Goal: Task Accomplishment & Management: Manage account settings

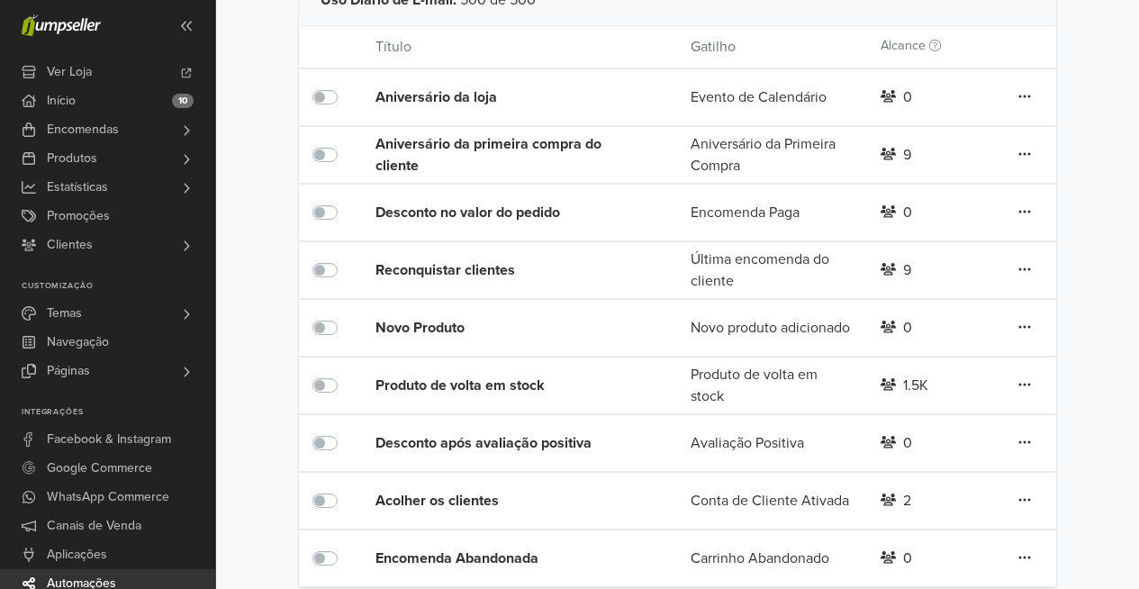
scroll to position [300, 0]
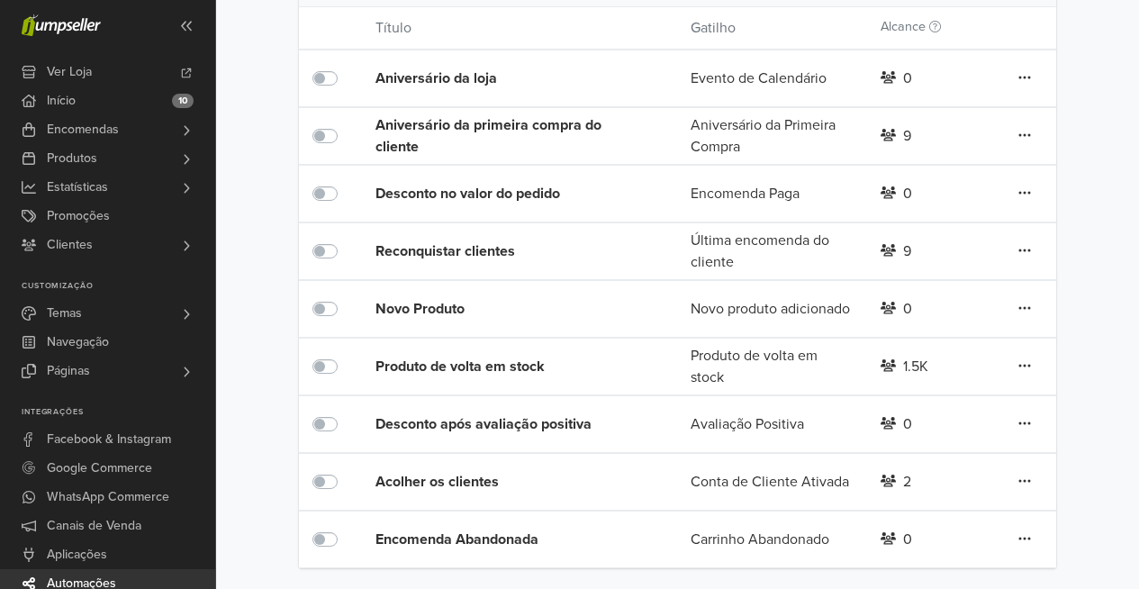
click at [516, 368] on div "Produto de volta em stock" at bounding box center [502, 367] width 252 height 22
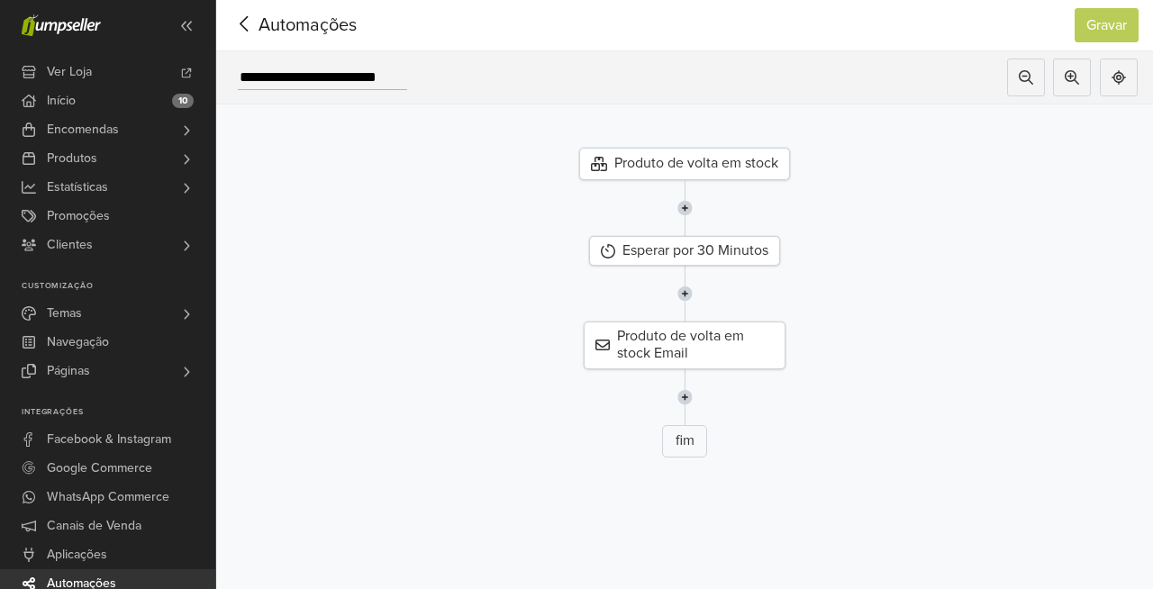
click at [674, 166] on div "Produto de volta em stock" at bounding box center [684, 164] width 211 height 32
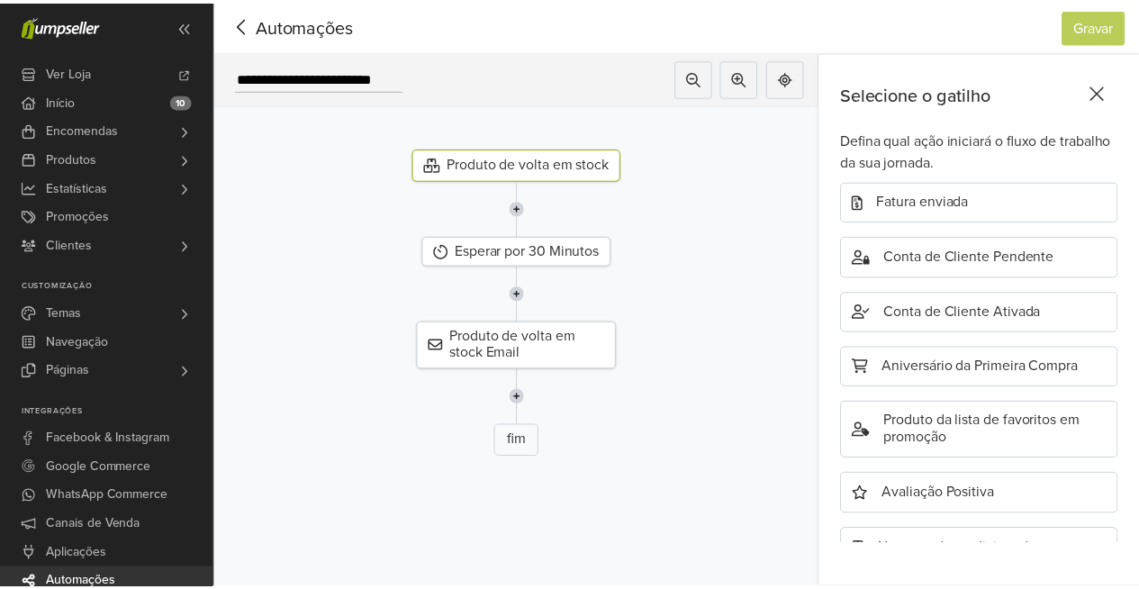
scroll to position [688, 0]
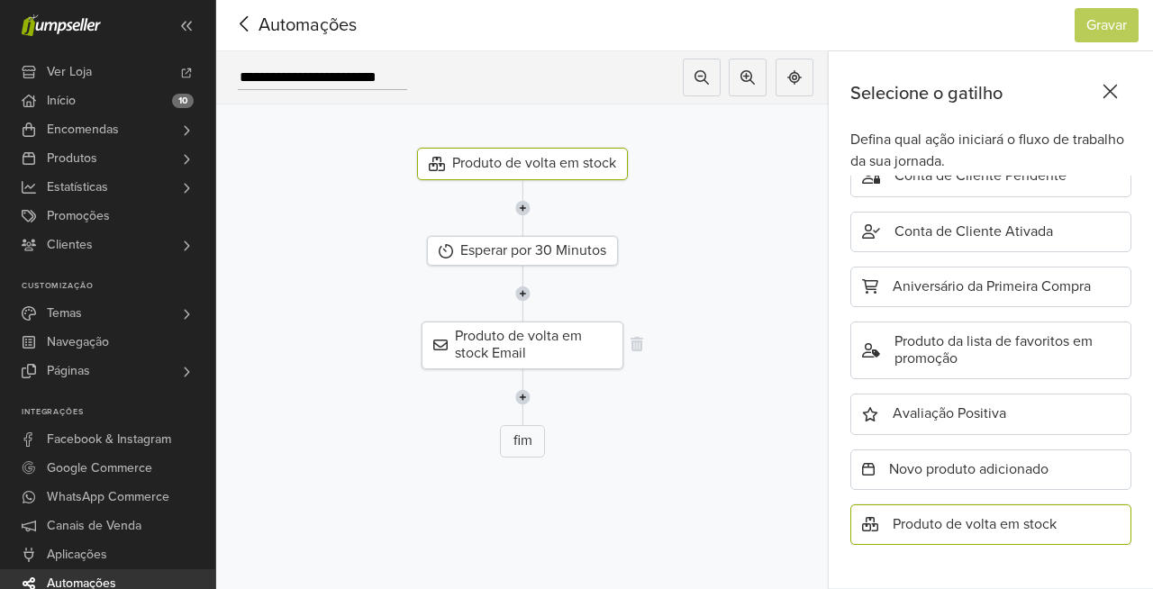
click at [548, 339] on div "Produto de volta em stock Email" at bounding box center [523, 345] width 202 height 47
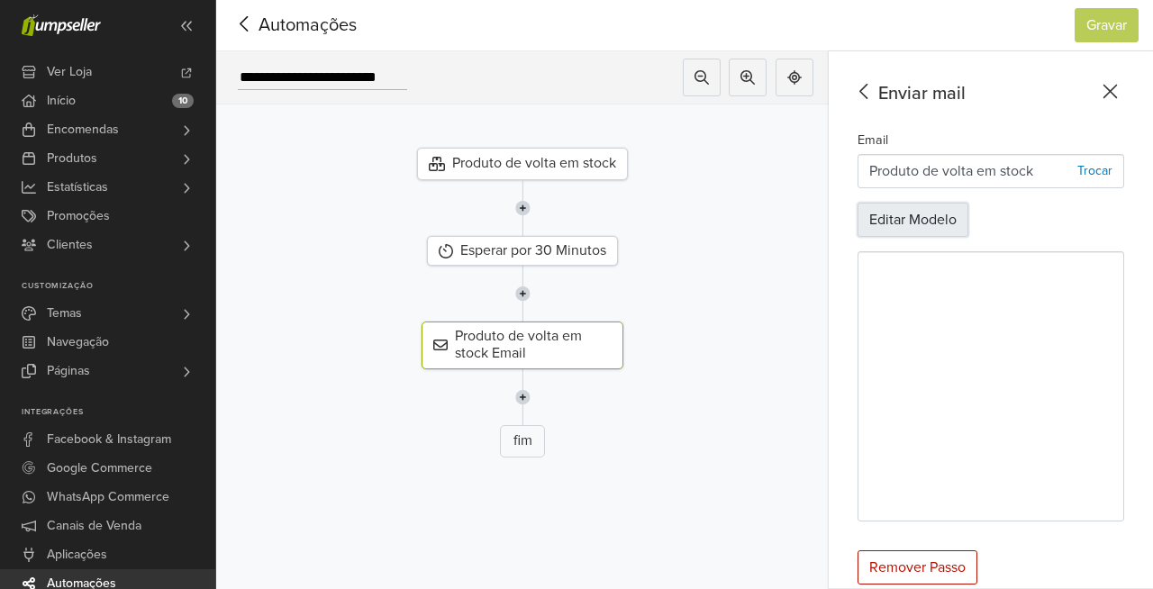
click at [914, 217] on button "Editar Modelo" at bounding box center [913, 220] width 111 height 34
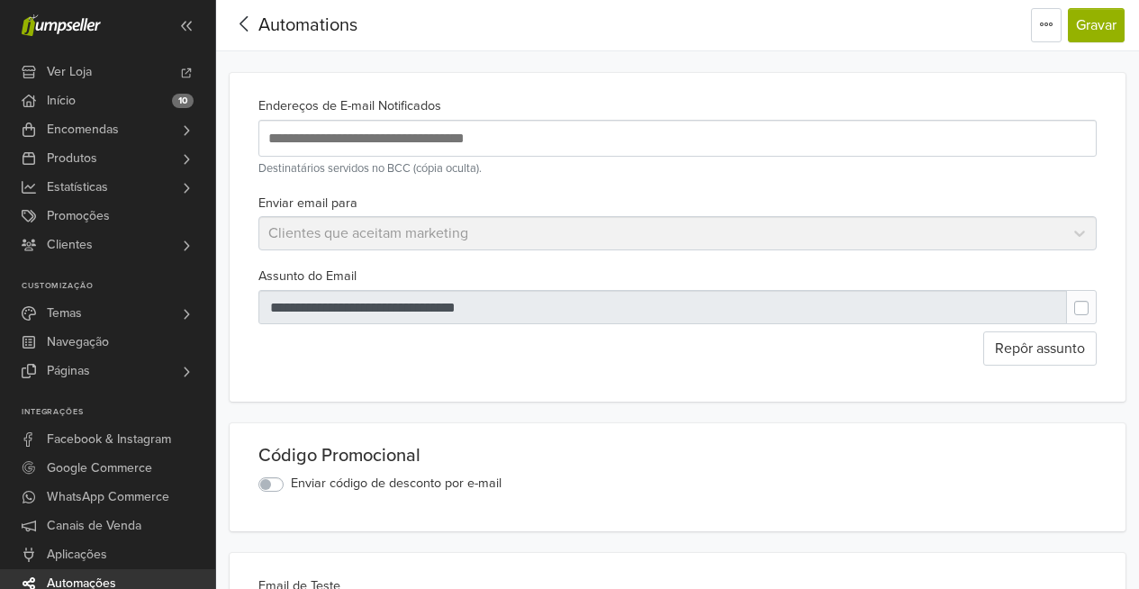
click at [423, 130] on input "text" at bounding box center [556, 138] width 585 height 24
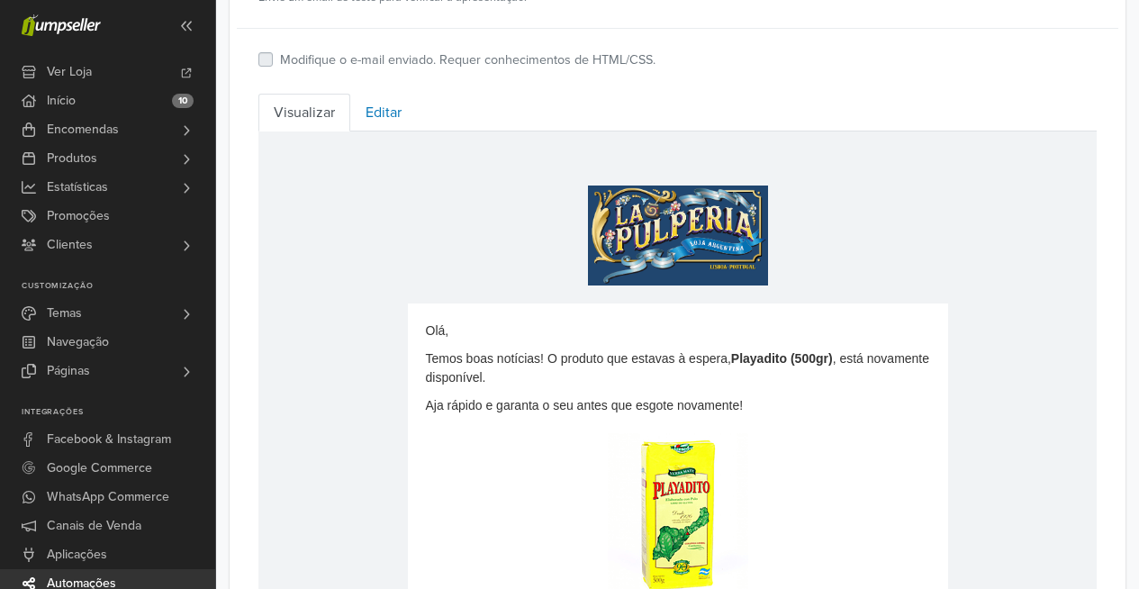
scroll to position [662, 0]
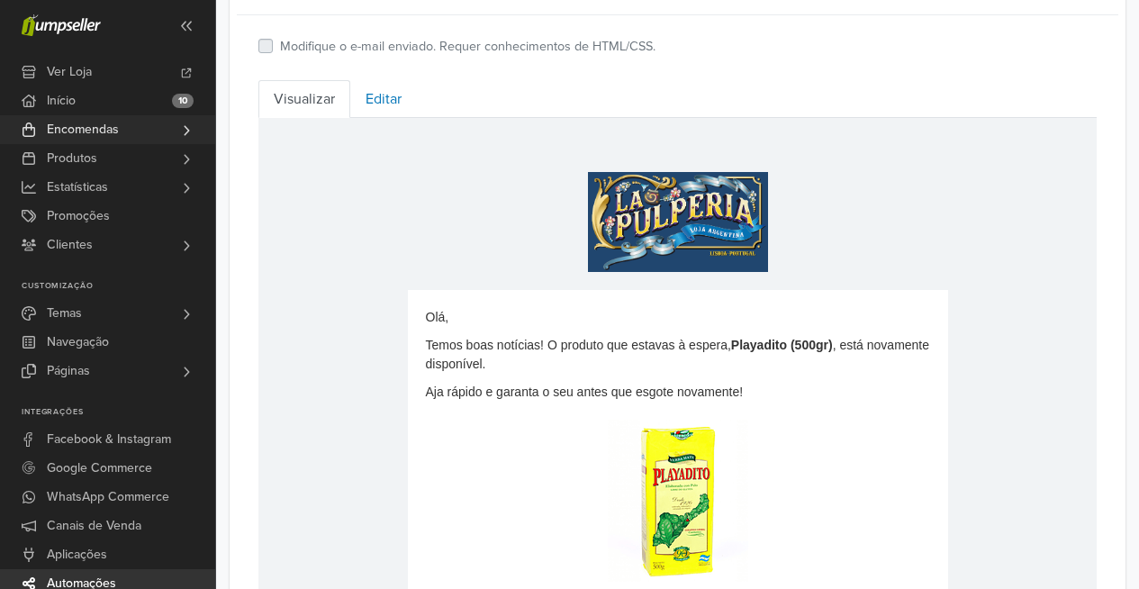
click at [133, 133] on link "Encomendas" at bounding box center [107, 129] width 215 height 29
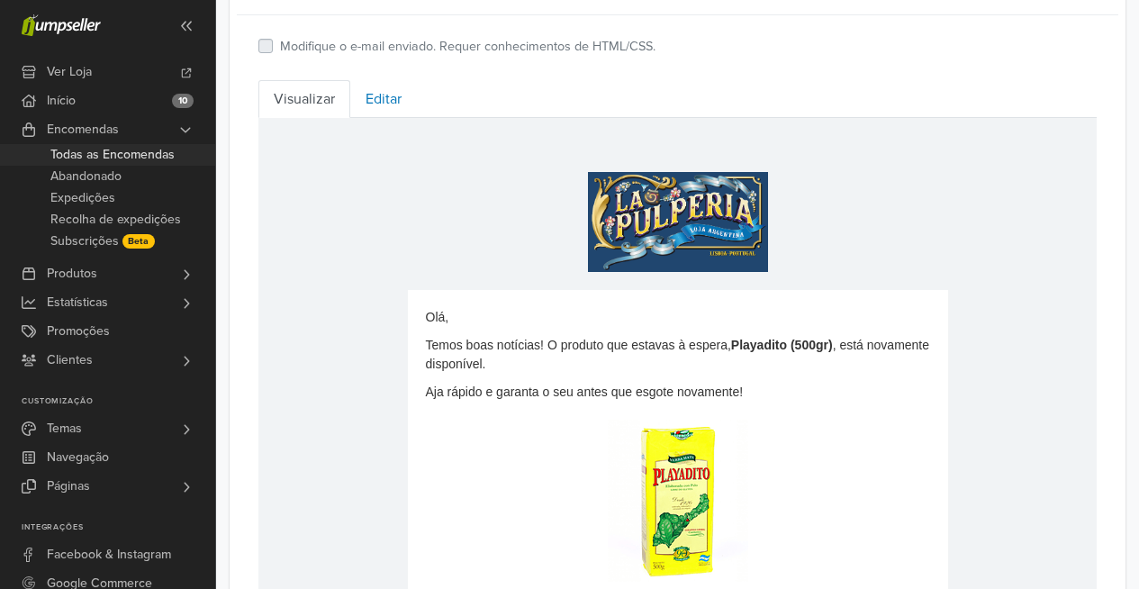
click at [139, 157] on span "Todas as Encomendas" at bounding box center [112, 155] width 124 height 22
